Goal: Find specific page/section: Find specific page/section

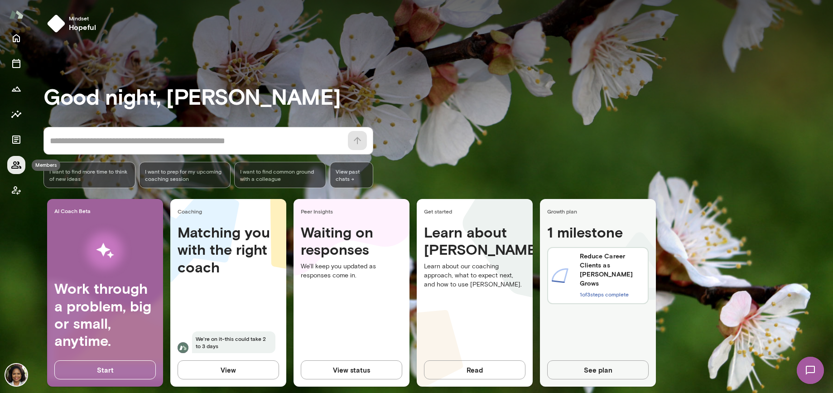
click at [15, 161] on icon "Members" at bounding box center [16, 164] width 10 height 7
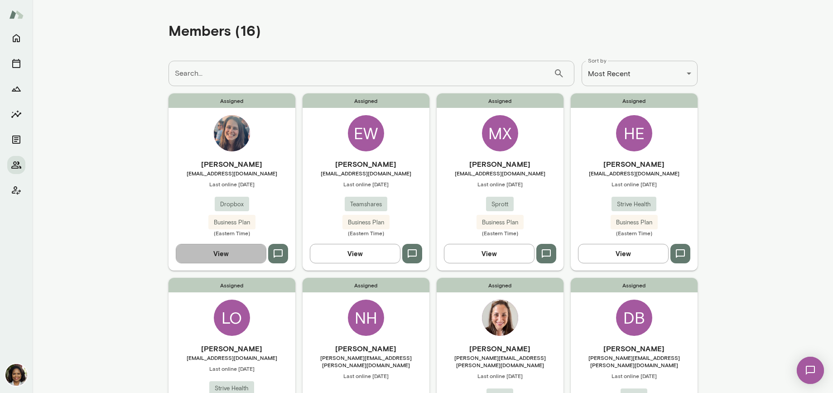
click at [219, 249] on button "View" at bounding box center [221, 253] width 91 height 19
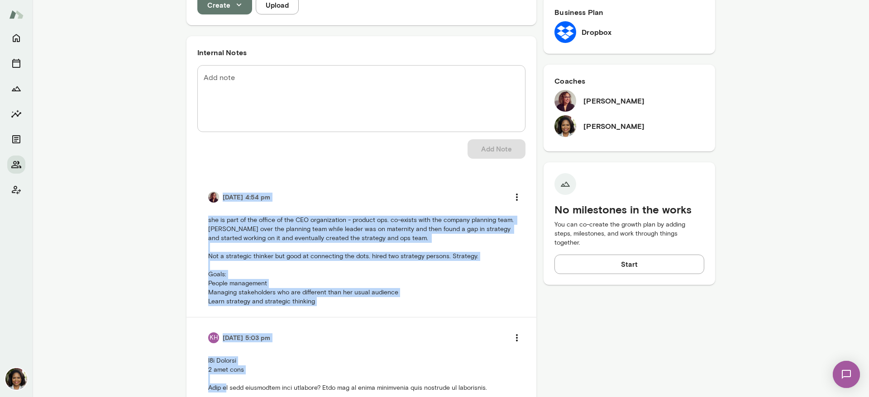
scroll to position [585, 0]
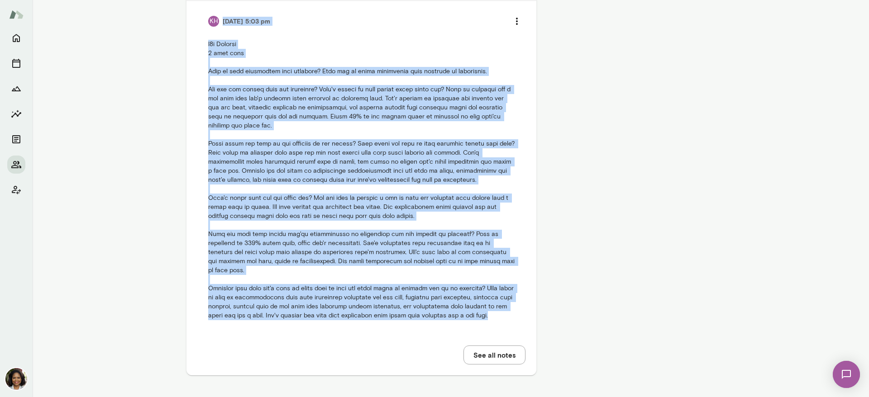
drag, startPoint x: 194, startPoint y: 194, endPoint x: 306, endPoint y: 331, distance: 176.7
click at [306, 331] on ul "[DATE] 4:54 pm she is part of the office of the CEO organization - product ops.…" at bounding box center [361, 96] width 328 height 472
copy ul "[DATE] 4:54 pm she is part of the office of the CEO organization - product ops.…"
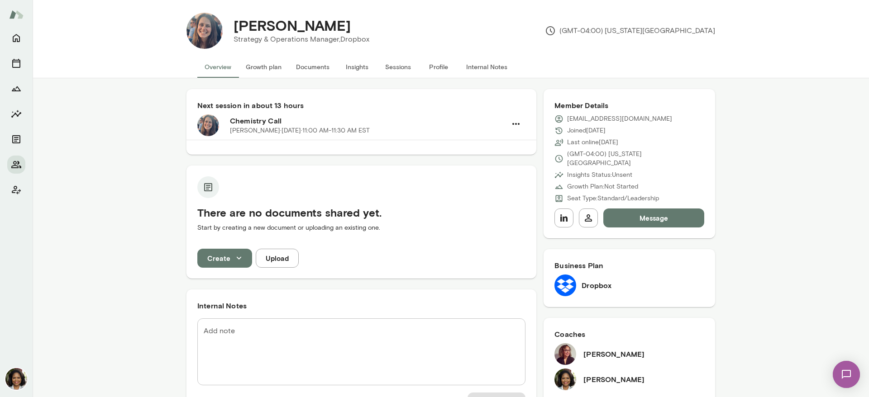
scroll to position [0, 0]
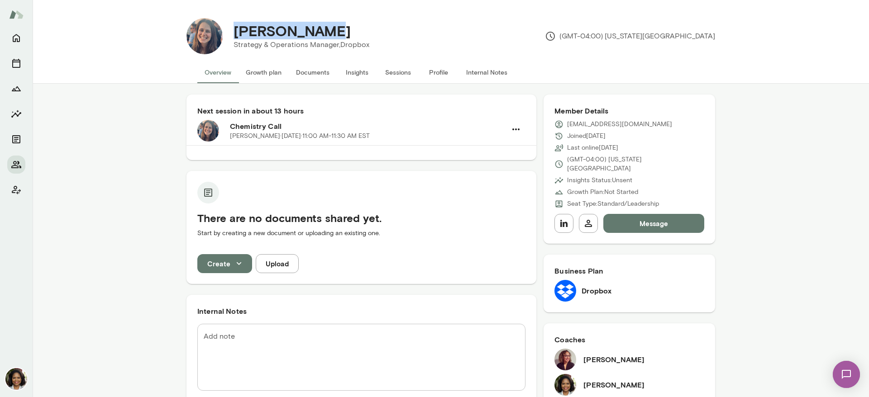
drag, startPoint x: 368, startPoint y: 44, endPoint x: 234, endPoint y: 30, distance: 134.8
click at [234, 30] on div "[PERSON_NAME] Strategy & Operations Manager, Dropbox" at bounding box center [302, 36] width 158 height 28
click at [433, 34] on div "[PERSON_NAME] Strategy & Operations Manager, Dropbox (GMT-04:00) [US_STATE][GEO…" at bounding box center [469, 36] width 493 height 36
drag, startPoint x: 230, startPoint y: 29, endPoint x: 369, endPoint y: 54, distance: 141.6
click at [369, 54] on div "[PERSON_NAME] Strategy & Operations Manager, Dropbox (GMT-04:00) [US_STATE][GEO…" at bounding box center [469, 36] width 493 height 36
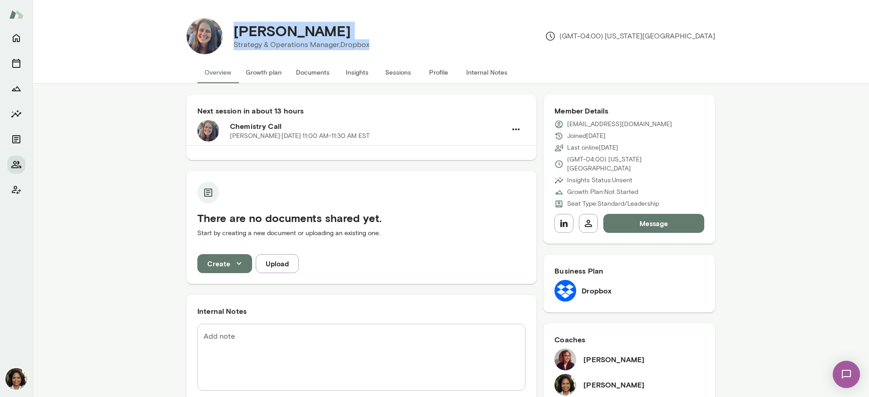
copy div "[PERSON_NAME] Strategy & Operations Manager, Dropbox"
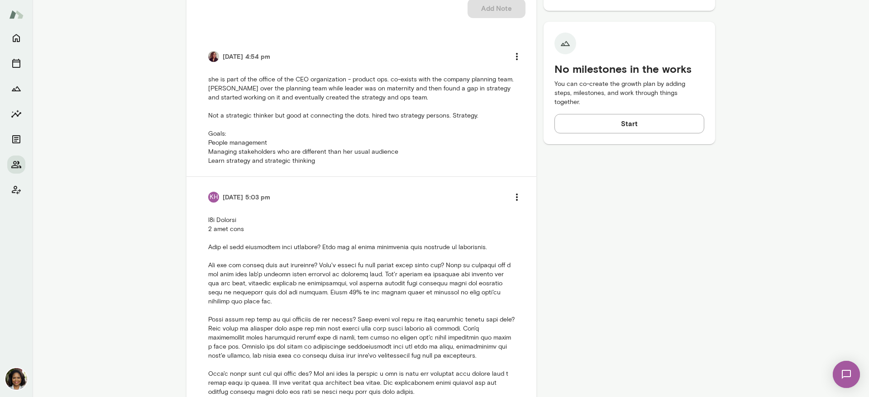
scroll to position [406, 0]
